Goal: Task Accomplishment & Management: Use online tool/utility

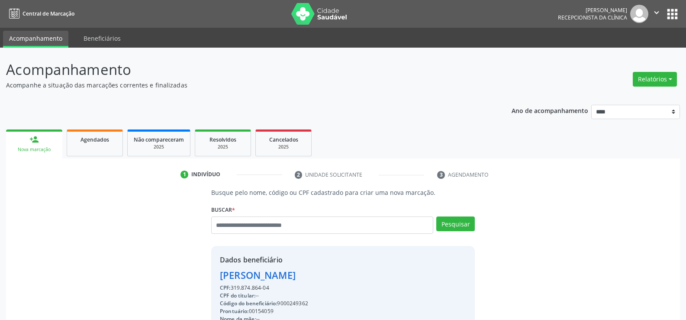
click at [679, 74] on div "Relatórios Agendamentos Procedimentos realizados" at bounding box center [655, 79] width 50 height 21
click at [669, 81] on button "Relatórios" at bounding box center [655, 79] width 44 height 15
click at [656, 93] on link "Agendamentos" at bounding box center [631, 98] width 93 height 12
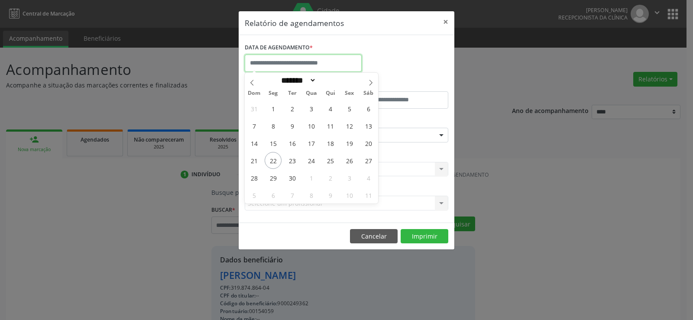
click at [295, 57] on input "text" at bounding box center [303, 63] width 117 height 17
click at [272, 164] on span "22" at bounding box center [273, 160] width 17 height 17
type input "**********"
click at [272, 164] on span "22" at bounding box center [273, 160] width 17 height 17
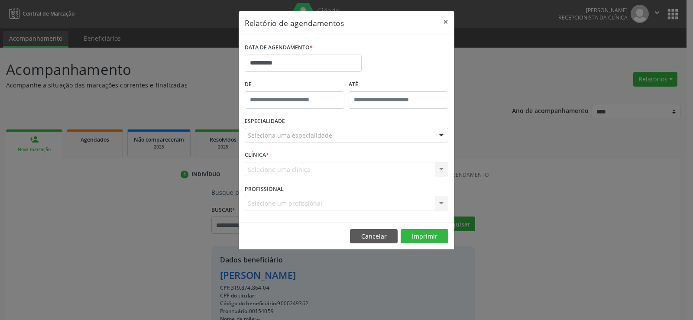
click at [346, 133] on div "Seleciona uma especialidade" at bounding box center [347, 135] width 204 height 15
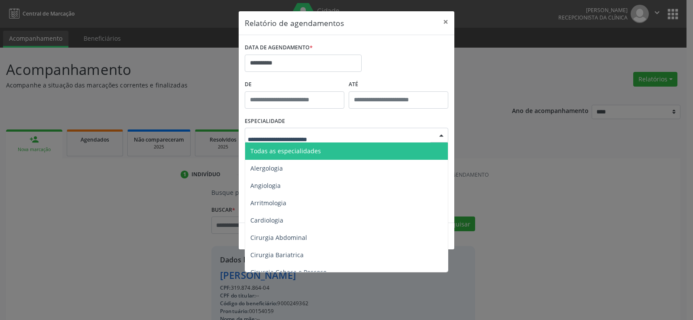
click at [343, 140] on input "text" at bounding box center [339, 139] width 183 height 17
click at [346, 149] on span "Todas as especialidades" at bounding box center [347, 150] width 204 height 17
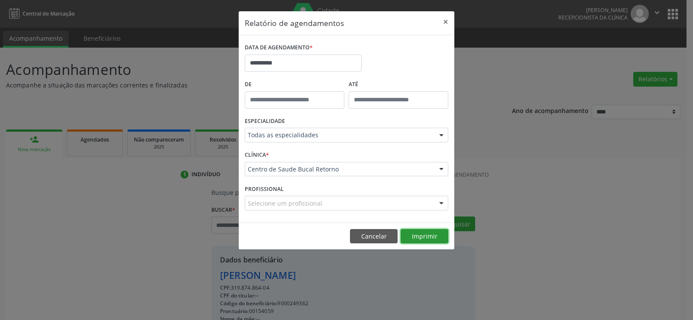
click at [417, 236] on button "Imprimir" at bounding box center [425, 236] width 48 height 15
